Goal: Subscribe to service/newsletter

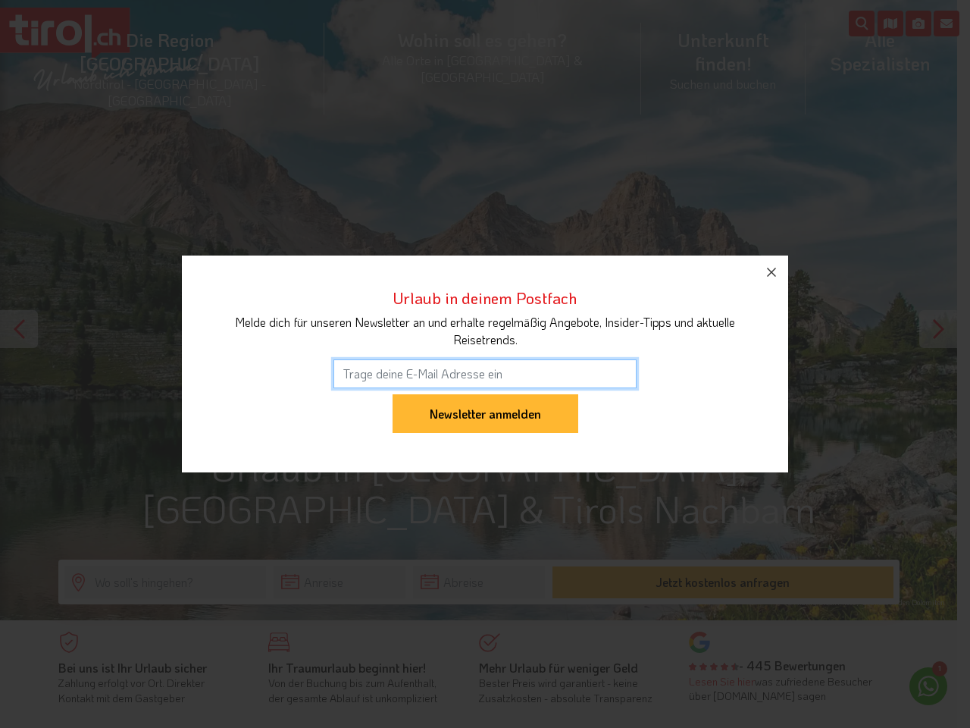
click at [485, 364] on input "email" at bounding box center [484, 373] width 303 height 29
click at [485, 394] on input "Newsletter anmelden" at bounding box center [486, 413] width 186 height 39
